Goal: Task Accomplishment & Management: Complete application form

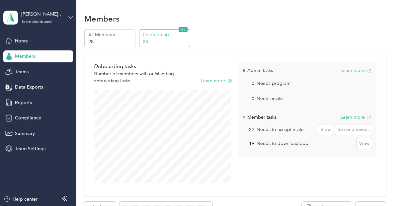
click at [72, 17] on icon at bounding box center [70, 17] width 5 height 5
click at [28, 54] on div "Team dashboard" at bounding box center [110, 53] width 205 height 12
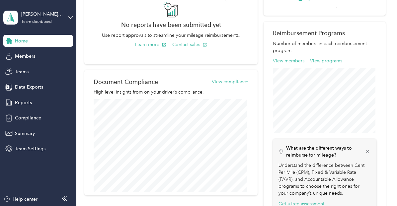
scroll to position [195, 0]
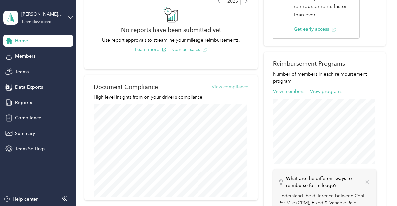
click at [233, 87] on button "View compliance" at bounding box center [230, 86] width 36 height 7
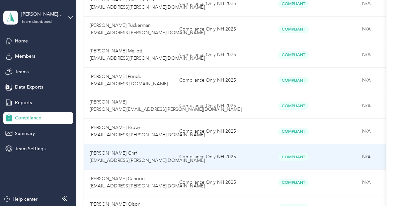
scroll to position [672, 0]
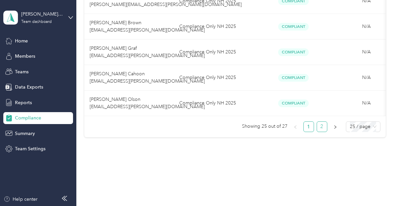
click at [325, 127] on link "2" at bounding box center [322, 127] width 10 height 10
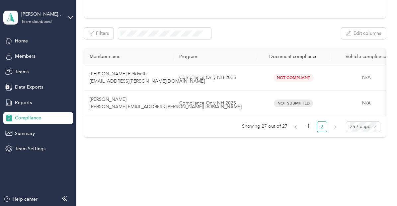
scroll to position [87, 0]
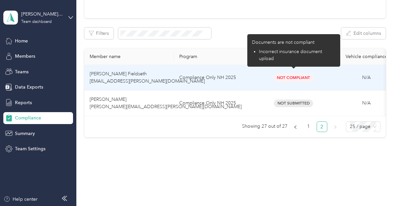
click at [300, 75] on span "Not Compliant" at bounding box center [293, 78] width 40 height 8
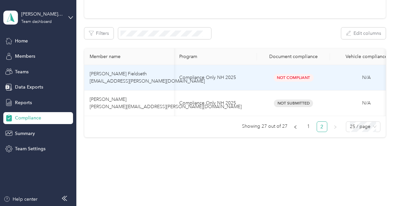
scroll to position [0, 69]
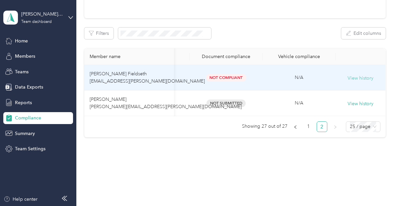
click at [356, 75] on button "View history" at bounding box center [360, 78] width 26 height 7
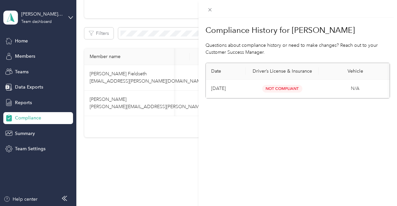
click at [290, 85] on span "Not Compliant" at bounding box center [282, 89] width 40 height 8
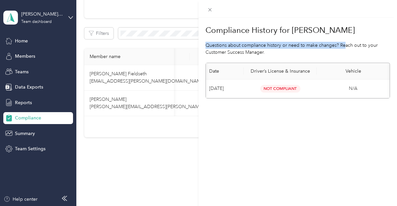
drag, startPoint x: 333, startPoint y: 37, endPoint x: 343, endPoint y: 48, distance: 14.6
click at [343, 48] on section "Compliance History for [PERSON_NAME] Questions about compliance history or need…" at bounding box center [297, 60] width 184 height 76
click at [343, 48] on p "Questions about compliance history or need to make changes? Reach out to your C…" at bounding box center [297, 49] width 184 height 14
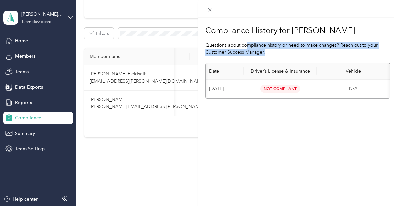
drag, startPoint x: 305, startPoint y: 52, endPoint x: 245, endPoint y: 44, distance: 60.9
click at [245, 44] on p "Questions about compliance history or need to make changes? Reach out to your C…" at bounding box center [297, 49] width 184 height 14
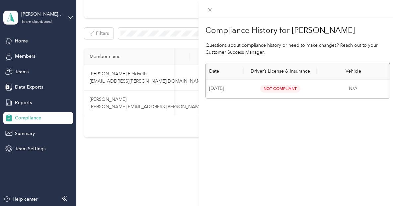
drag, startPoint x: 279, startPoint y: 49, endPoint x: 327, endPoint y: 54, distance: 48.3
click at [327, 54] on p "Questions about compliance history or need to make changes? Reach out to your C…" at bounding box center [297, 49] width 184 height 14
drag, startPoint x: 353, startPoint y: 46, endPoint x: 350, endPoint y: 59, distance: 13.2
click at [350, 59] on section "Compliance History for [PERSON_NAME] Questions about compliance history or need…" at bounding box center [297, 60] width 184 height 76
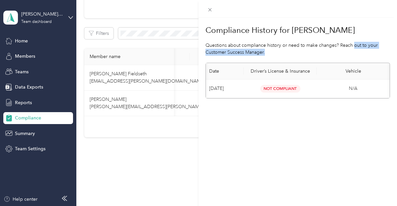
click at [353, 52] on p "Questions about compliance history or need to make changes? Reach out to your C…" at bounding box center [297, 49] width 184 height 14
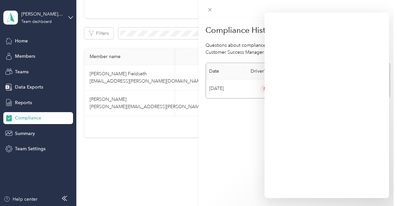
drag, startPoint x: 160, startPoint y: 112, endPoint x: 114, endPoint y: 113, distance: 46.8
click at [114, 113] on div "Compliance History for [PERSON_NAME] Questions about compliance history or need…" at bounding box center [198, 103] width 397 height 206
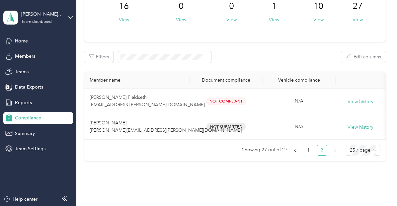
scroll to position [0, 0]
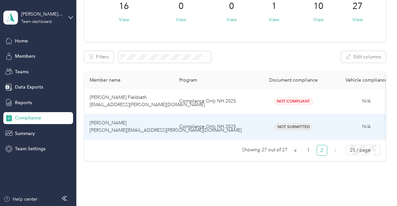
click at [292, 127] on span "Not Submitted" at bounding box center [293, 127] width 39 height 8
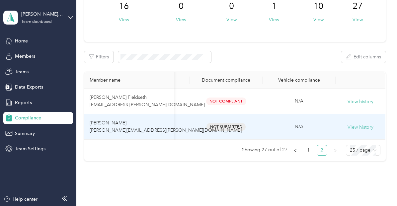
click at [357, 127] on button "View history" at bounding box center [360, 127] width 26 height 7
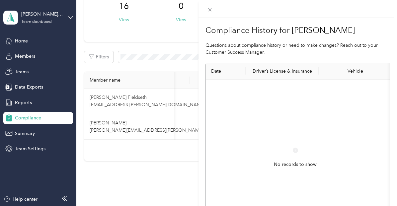
click at [284, 73] on th "Driver’s License & Insurance" at bounding box center [281, 71] width 73 height 17
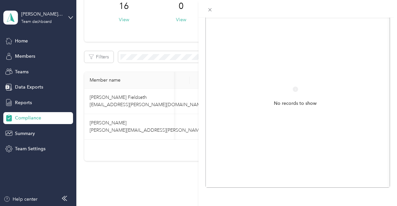
scroll to position [0, 0]
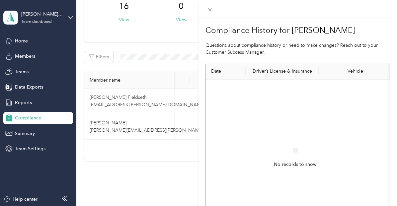
click at [246, 69] on th "Driver’s License & Insurance" at bounding box center [281, 71] width 73 height 17
click at [170, 50] on div "Compliance History for [PERSON_NAME] Questions about compliance history or need…" at bounding box center [198, 103] width 397 height 206
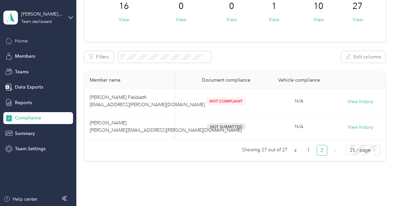
click at [27, 41] on span "Home" at bounding box center [21, 40] width 13 height 7
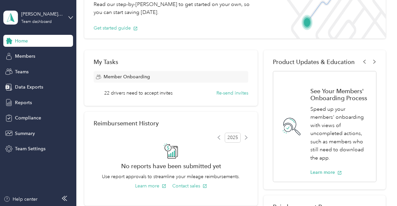
scroll to position [85, 0]
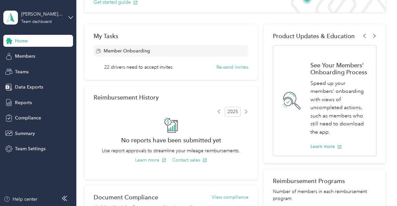
click at [150, 68] on span "22 drivers need to accept invites" at bounding box center [138, 67] width 68 height 7
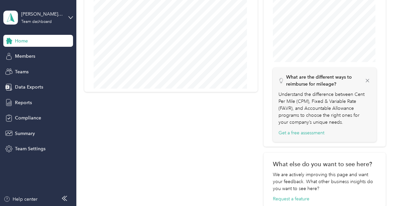
scroll to position [307, 0]
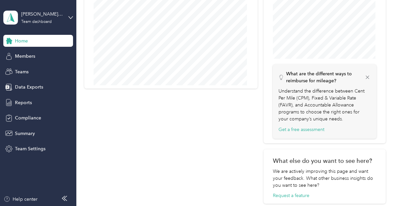
click at [364, 78] on icon at bounding box center [367, 77] width 6 height 6
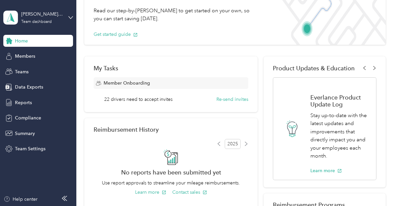
scroll to position [41, 0]
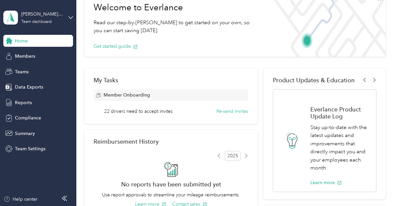
click at [377, 79] on div "Product Updates & Education See Your Members' Onboarding Process Speed up your …" at bounding box center [324, 133] width 122 height 131
click at [374, 79] on icon at bounding box center [374, 80] width 4 height 4
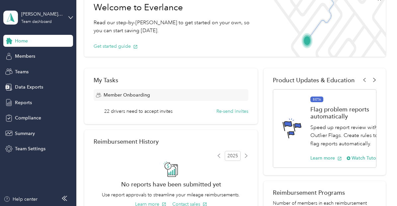
click at [374, 79] on icon at bounding box center [374, 80] width 4 height 4
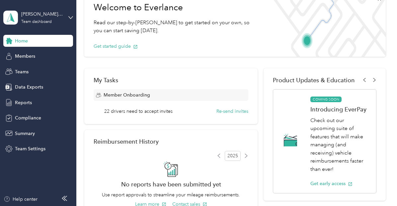
scroll to position [0, 0]
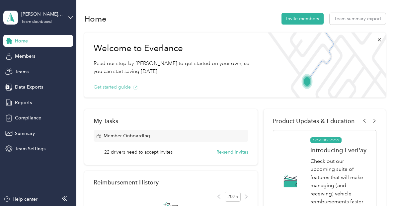
click at [112, 87] on button "Get started guide" at bounding box center [116, 87] width 44 height 7
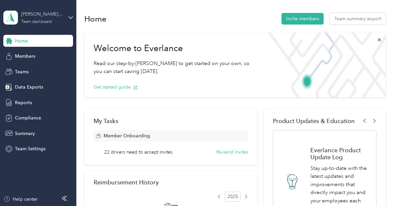
click at [40, 18] on div "[PERSON_NAME][EMAIL_ADDRESS][PERSON_NAME][DOMAIN_NAME] Team dashboard" at bounding box center [41, 17] width 41 height 13
click at [27, 68] on div "Personal dashboard" at bounding box center [30, 65] width 42 height 7
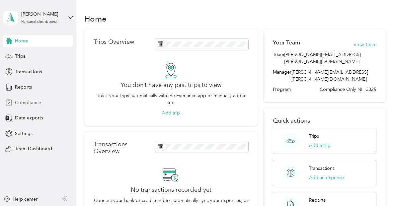
click at [45, 103] on div "Compliance" at bounding box center [38, 102] width 70 height 12
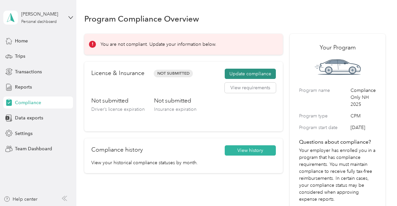
click at [257, 77] on button "Update compliance" at bounding box center [249, 74] width 51 height 11
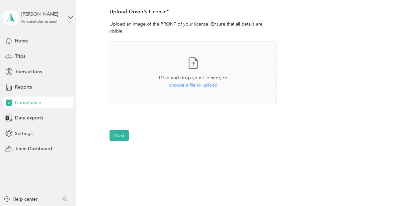
scroll to position [190, 0]
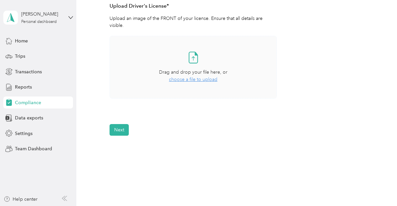
click at [189, 79] on span "choose a file to upload" at bounding box center [193, 80] width 48 height 6
click at [187, 75] on span "Drag and drop your file here, or" at bounding box center [193, 72] width 68 height 6
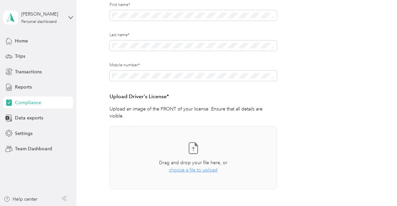
scroll to position [98, 0]
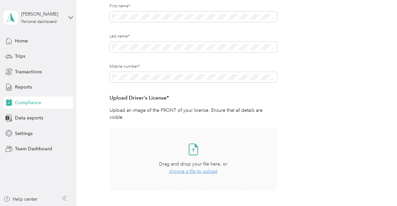
click at [189, 170] on span "choose a file to upload" at bounding box center [193, 171] width 48 height 6
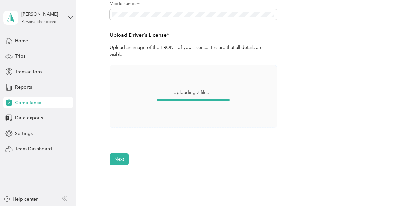
scroll to position [161, 0]
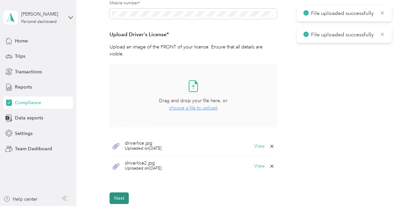
click at [119, 197] on button "Next" at bounding box center [118, 198] width 19 height 12
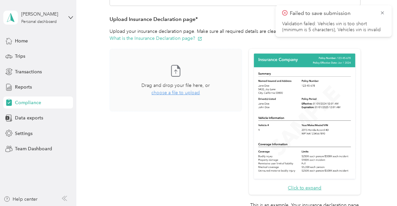
scroll to position [142, 0]
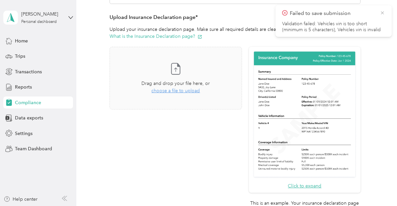
click at [382, 13] on icon at bounding box center [381, 12] width 3 height 3
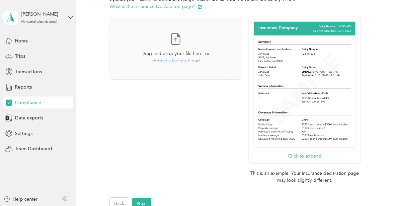
scroll to position [172, 0]
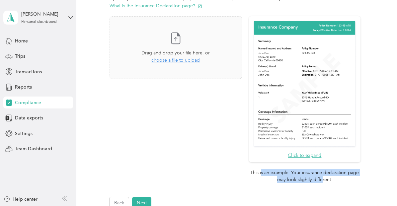
drag, startPoint x: 260, startPoint y: 175, endPoint x: 321, endPoint y: 182, distance: 61.1
click at [321, 182] on p "This is an example. Your insurance declaration page may look slightly different." at bounding box center [304, 176] width 111 height 14
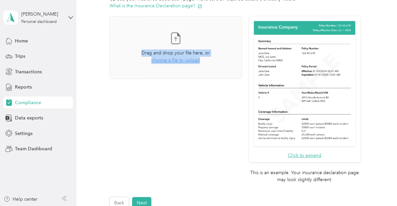
drag, startPoint x: 332, startPoint y: 186, endPoint x: 233, endPoint y: 176, distance: 99.3
click at [233, 176] on div "Click to expand This is an example. Your insurance declaration page may look sl…" at bounding box center [234, 103] width 251 height 174
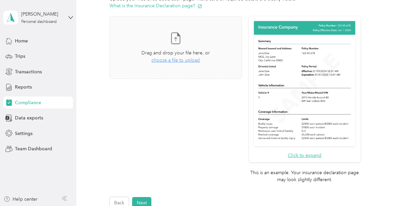
click at [192, 156] on div "Take a photo or choose a photo from your library Drag and drop your file here, …" at bounding box center [175, 100] width 132 height 169
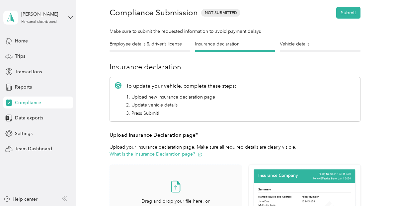
scroll to position [23, 0]
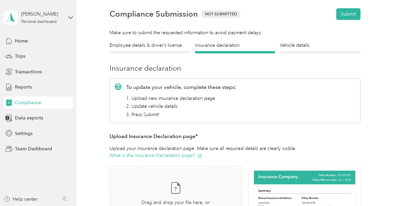
click at [300, 50] on div "Vehicle details Vehicle" at bounding box center [320, 48] width 81 height 12
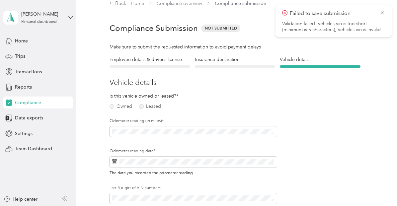
scroll to position [8, 0]
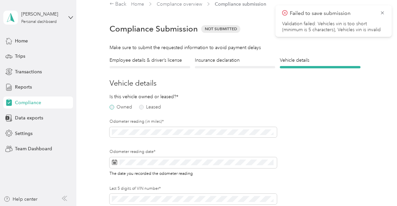
click at [111, 106] on label "Owned" at bounding box center [120, 107] width 23 height 5
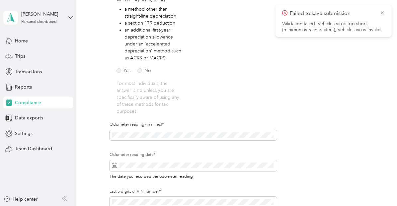
scroll to position [142, 0]
click at [122, 71] on label "Yes" at bounding box center [123, 70] width 14 height 5
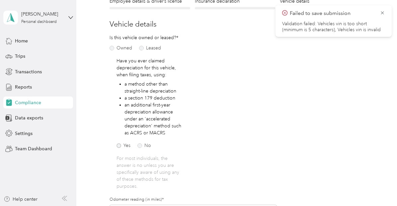
scroll to position [66, 0]
click at [140, 149] on label "No" at bounding box center [144, 146] width 14 height 5
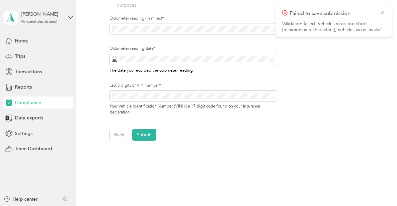
scroll to position [245, 0]
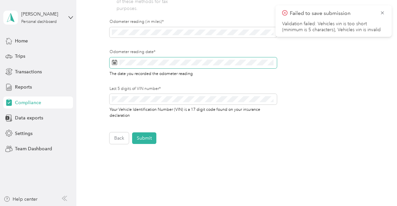
click at [149, 66] on span at bounding box center [192, 62] width 167 height 11
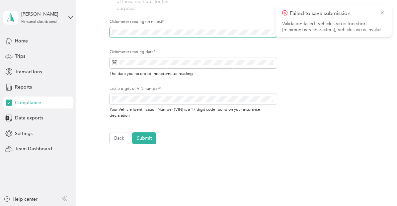
click at [167, 28] on span at bounding box center [192, 32] width 167 height 11
click at [152, 36] on span at bounding box center [192, 32] width 167 height 11
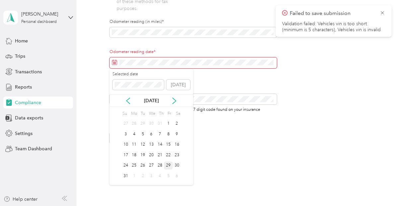
click at [166, 166] on div "29" at bounding box center [168, 165] width 9 height 8
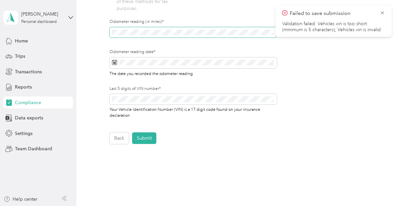
click at [109, 28] on span at bounding box center [192, 32] width 167 height 11
click at [139, 35] on span at bounding box center [192, 32] width 167 height 11
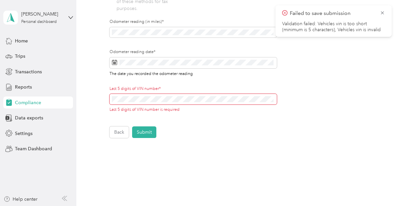
drag, startPoint x: 166, startPoint y: 91, endPoint x: 104, endPoint y: 94, distance: 61.7
drag, startPoint x: 110, startPoint y: 91, endPoint x: 185, endPoint y: 88, distance: 75.6
click at [185, 88] on label "Last 5 digits of VIN number*" at bounding box center [192, 89] width 167 height 6
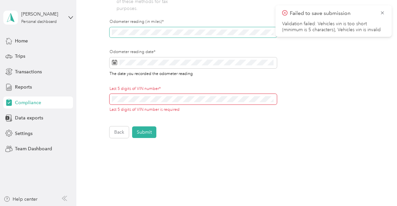
click at [145, 36] on span at bounding box center [192, 32] width 167 height 11
click at [146, 94] on span at bounding box center [192, 99] width 167 height 11
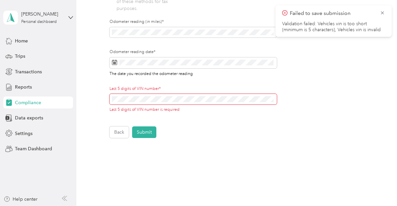
click at [155, 102] on span at bounding box center [192, 99] width 167 height 11
click at [128, 95] on span at bounding box center [192, 99] width 167 height 11
drag, startPoint x: 113, startPoint y: 88, endPoint x: 167, endPoint y: 92, distance: 54.5
click at [167, 92] on div "Last 5 digits of VIN number* Last 5 digits of VIN number is required" at bounding box center [192, 99] width 167 height 27
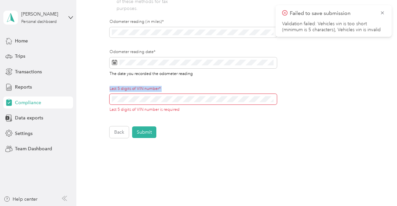
drag, startPoint x: 167, startPoint y: 92, endPoint x: 110, endPoint y: 90, distance: 57.1
click at [110, 90] on div "Last 5 digits of VIN number* Last 5 digits of VIN number is required" at bounding box center [192, 99] width 167 height 27
click at [110, 90] on label "Last 5 digits of VIN number*" at bounding box center [192, 89] width 167 height 6
click at [124, 91] on label "Last 5 digits of VIN number*" at bounding box center [192, 89] width 167 height 6
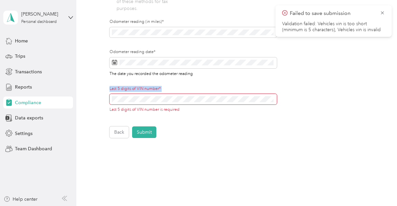
click at [124, 91] on label "Last 5 digits of VIN number*" at bounding box center [192, 89] width 167 height 6
click at [383, 14] on icon at bounding box center [381, 13] width 5 height 6
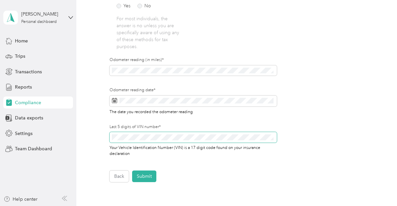
scroll to position [279, 0]
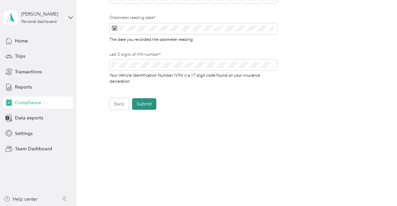
click at [141, 103] on button "Submit" at bounding box center [144, 104] width 24 height 12
click at [384, 13] on icon at bounding box center [381, 13] width 5 height 6
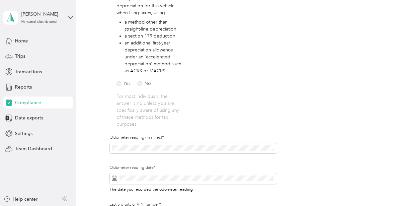
scroll to position [158, 0]
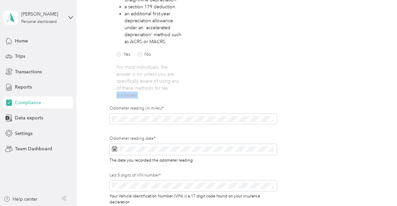
drag, startPoint x: 115, startPoint y: 103, endPoint x: 186, endPoint y: 104, distance: 70.6
click at [186, 104] on fieldset "Is this vehicle owned or leased?* Owned Leased Have you ever claimed depreciati…" at bounding box center [149, 24] width 80 height 162
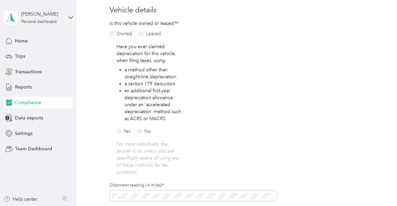
scroll to position [80, 0]
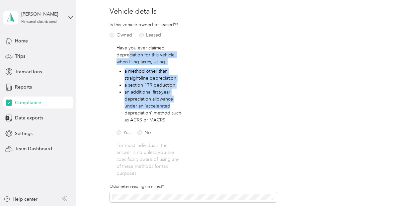
drag, startPoint x: 129, startPoint y: 56, endPoint x: 172, endPoint y: 105, distance: 64.8
click at [172, 105] on div "Have you ever claimed depreciation for this vehicle, when filing taxes, using: …" at bounding box center [149, 110] width 66 height 132
click at [172, 105] on li "an additional first-year depreciation allowance under an 'accelerated depreciat…" at bounding box center [153, 106] width 58 height 35
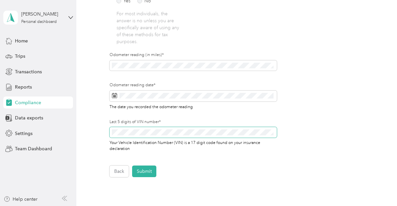
scroll to position [212, 0]
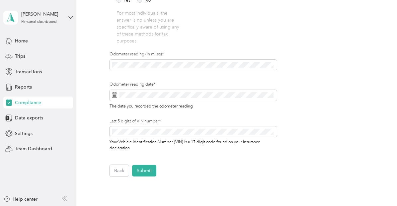
click at [117, 148] on span "Your Vehicle Identification Number (VIN) is a 17 digit code found on your insur…" at bounding box center [184, 144] width 151 height 12
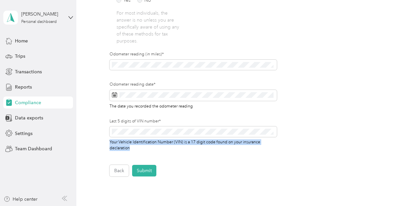
drag, startPoint x: 151, startPoint y: 145, endPoint x: 95, endPoint y: 143, distance: 55.7
click at [95, 143] on div "Employee details & driver’s license License Insurance declaration Insurance Veh…" at bounding box center [234, 14] width 301 height 324
click at [129, 150] on span "Your Vehicle Identification Number (VIN) is a 17 digit code found on your insur…" at bounding box center [184, 144] width 151 height 12
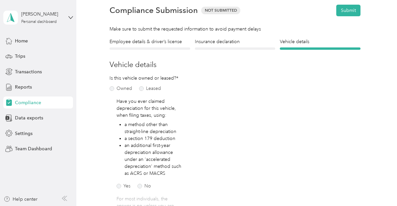
scroll to position [0, 0]
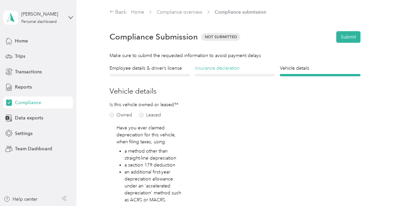
click at [244, 71] on h4 "Insurance declaration" at bounding box center [235, 68] width 81 height 7
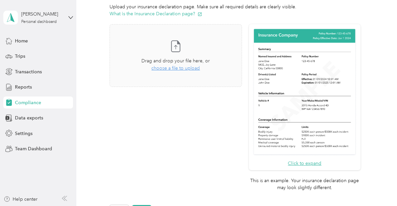
scroll to position [164, 0]
click at [304, 161] on button "Click to expand" at bounding box center [303, 163] width 33 height 7
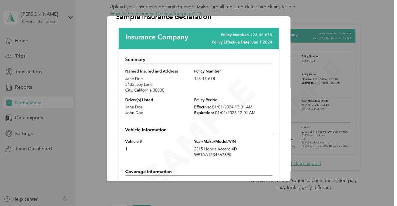
scroll to position [13, 0]
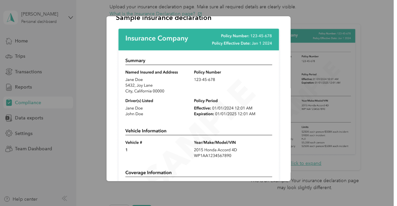
click at [354, 82] on div "Sample insurance declaration" at bounding box center [290, 99] width 184 height 167
click at [347, 172] on div "Sample insurance declaration" at bounding box center [290, 99] width 184 height 167
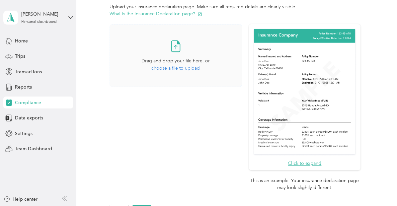
click at [178, 51] on icon at bounding box center [175, 46] width 9 height 11
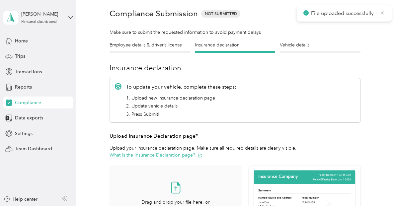
scroll to position [19, 0]
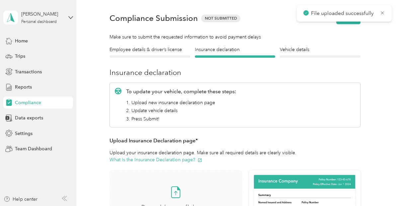
click at [311, 57] on div at bounding box center [320, 56] width 81 height 2
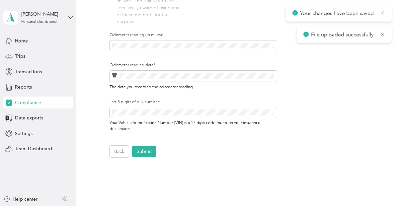
scroll to position [279, 0]
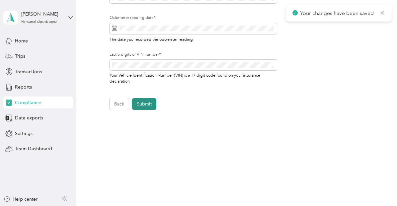
click at [147, 104] on button "Submit" at bounding box center [144, 104] width 24 height 12
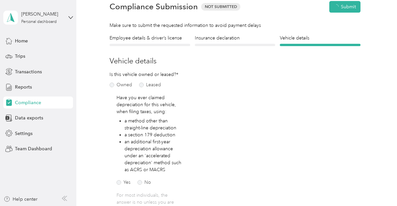
scroll to position [8, 0]
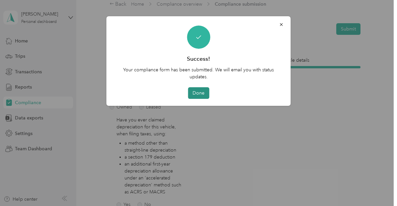
click at [201, 95] on button "Done" at bounding box center [198, 93] width 21 height 12
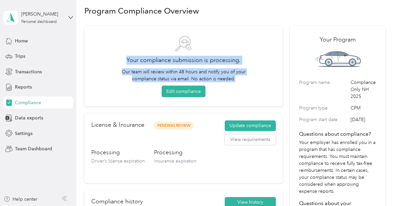
drag, startPoint x: 165, startPoint y: 35, endPoint x: 247, endPoint y: 78, distance: 92.3
click at [247, 78] on div "Your compliance submission is processing. Our team will review within 48 hours …" at bounding box center [184, 66] width 180 height 62
click at [247, 78] on p "Our team will review within 48 hours and notify you of your compliance status v…" at bounding box center [183, 75] width 130 height 14
drag, startPoint x: 247, startPoint y: 78, endPoint x: 173, endPoint y: 43, distance: 81.4
click at [173, 43] on div "Your compliance submission is processing. Our team will review within 48 hours …" at bounding box center [184, 66] width 180 height 62
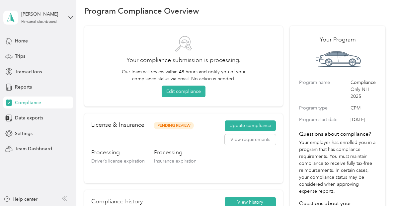
click at [173, 43] on span at bounding box center [184, 43] width 180 height 17
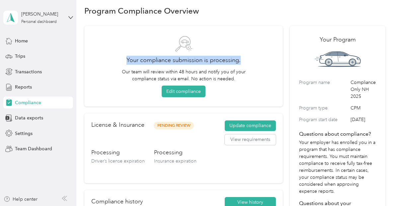
drag, startPoint x: 183, startPoint y: 27, endPoint x: 256, endPoint y: 71, distance: 85.1
click at [256, 71] on div "Your compliance submission is processing. Our team will review within 48 hours …" at bounding box center [183, 66] width 198 height 81
click at [256, 71] on div "Your compliance submission is processing. Our team will review within 48 hours …" at bounding box center [184, 66] width 180 height 62
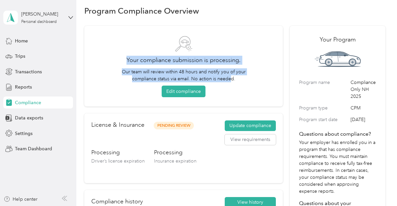
drag, startPoint x: 230, startPoint y: 81, endPoint x: 206, endPoint y: 52, distance: 37.4
click at [206, 52] on div "Your compliance submission is processing. Our team will review within 48 hours …" at bounding box center [184, 66] width 180 height 62
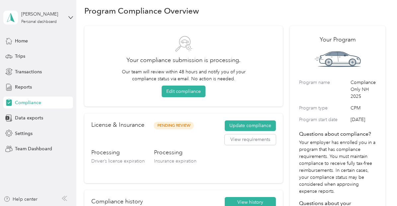
click at [206, 52] on div "Your compliance submission is processing. Our team will review within 48 hours …" at bounding box center [184, 66] width 180 height 62
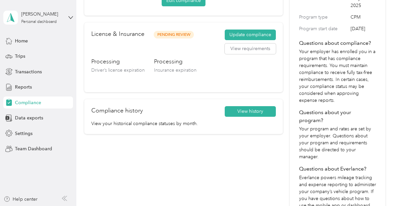
scroll to position [208, 0]
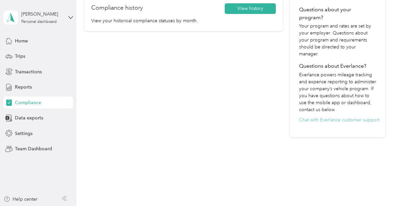
click at [335, 120] on button "Chat with Everlance customer support" at bounding box center [339, 119] width 80 height 7
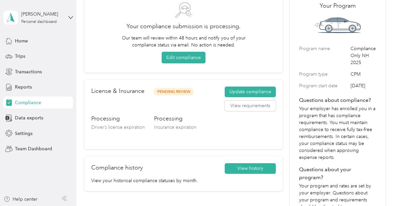
scroll to position [0, 0]
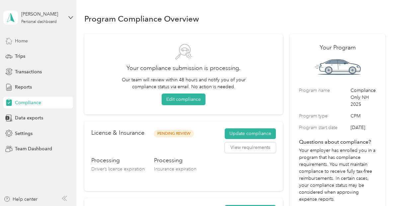
click at [31, 37] on div "Home" at bounding box center [38, 41] width 70 height 12
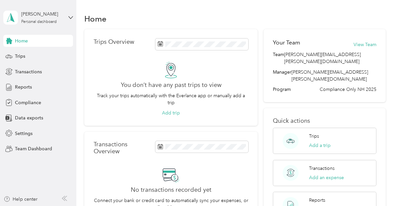
click at [25, 35] on div "Home" at bounding box center [38, 41] width 70 height 12
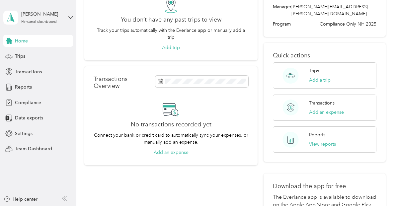
scroll to position [69, 0]
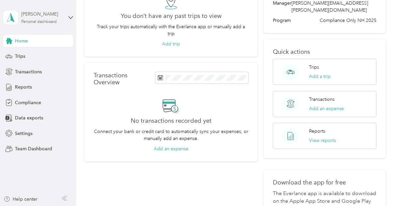
click at [48, 22] on div "Personal dashboard" at bounding box center [38, 22] width 35 height 4
click at [34, 55] on div "Team dashboard" at bounding box center [110, 54] width 205 height 12
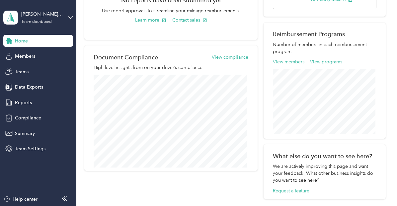
scroll to position [225, 0]
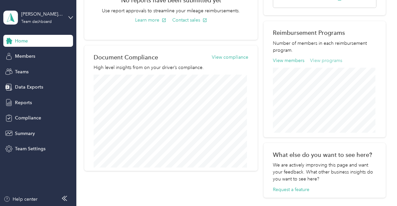
click at [319, 64] on button "View programs" at bounding box center [326, 60] width 32 height 7
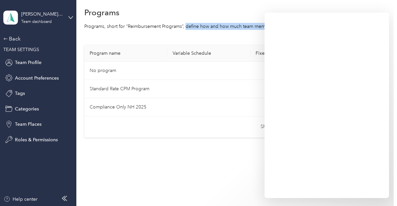
drag, startPoint x: 184, startPoint y: 21, endPoint x: 244, endPoint y: 26, distance: 59.9
click at [244, 26] on section "Home Teams [PERSON_NAME][EMAIL_ADDRESS][PERSON_NAME][DOMAIN_NAME] Programs Prog…" at bounding box center [234, 63] width 301 height 148
click at [25, 62] on span "Team Profile" at bounding box center [28, 62] width 27 height 7
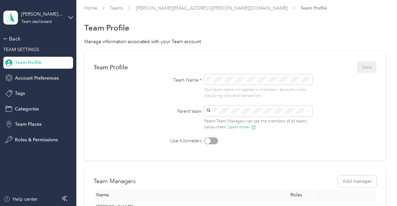
scroll to position [2, 0]
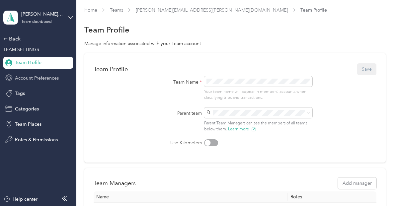
click at [25, 75] on span "Account Preferences" at bounding box center [37, 78] width 44 height 7
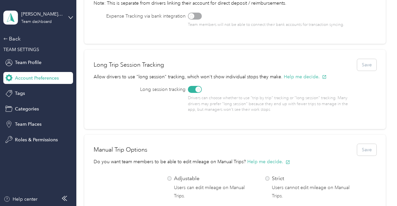
scroll to position [168, 0]
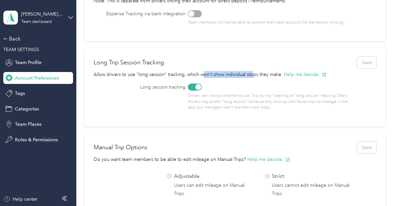
drag, startPoint x: 204, startPoint y: 73, endPoint x: 252, endPoint y: 71, distance: 48.5
click at [252, 71] on p "Allow drivers to use "long session" tracking, which won't show individual stops…" at bounding box center [235, 77] width 282 height 13
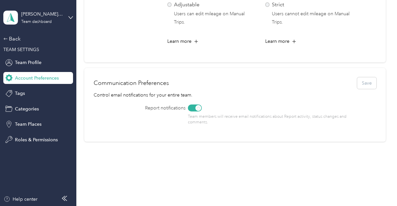
scroll to position [349, 0]
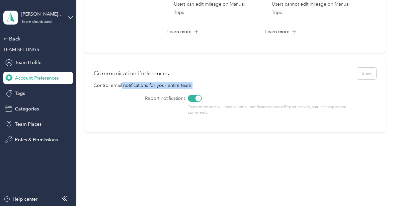
drag, startPoint x: 121, startPoint y: 85, endPoint x: 196, endPoint y: 82, distance: 75.0
click at [196, 82] on p "Control email notifications for your entire team." at bounding box center [235, 88] width 282 height 13
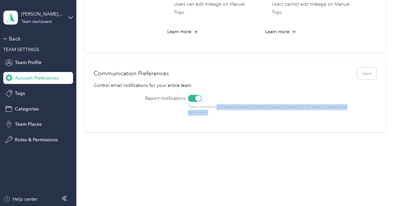
drag, startPoint x: 215, startPoint y: 107, endPoint x: 239, endPoint y: 112, distance: 24.7
click at [239, 112] on p "Team members will receive email notifications about Report activity, status cha…" at bounding box center [270, 110] width 165 height 12
drag, startPoint x: 239, startPoint y: 112, endPoint x: 242, endPoint y: 100, distance: 12.2
click at [242, 100] on div "Team members will receive email notifications about Report activity, status cha…" at bounding box center [270, 105] width 165 height 21
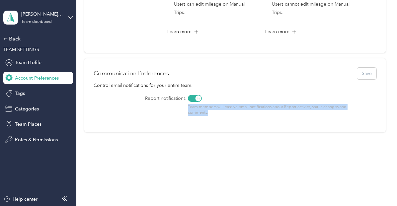
click at [242, 110] on p "Team members will receive email notifications about Report activity, status cha…" at bounding box center [270, 110] width 165 height 12
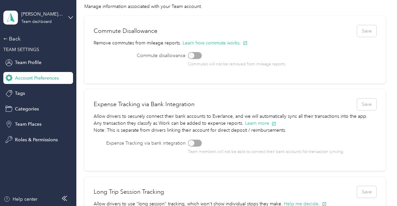
scroll to position [0, 0]
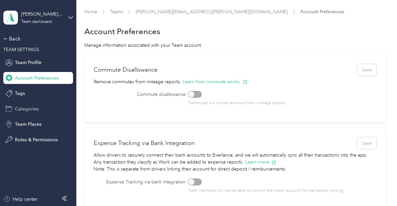
click at [34, 110] on span "Categories" at bounding box center [27, 108] width 24 height 7
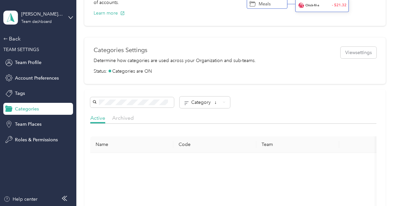
scroll to position [95, 0]
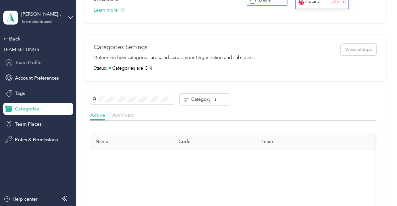
click at [40, 64] on span "Team Profile" at bounding box center [28, 62] width 27 height 7
